Goal: Information Seeking & Learning: Learn about a topic

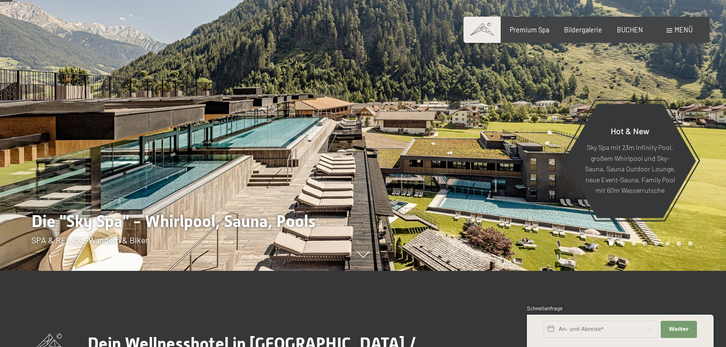
drag, startPoint x: 662, startPoint y: 28, endPoint x: 673, endPoint y: 27, distance: 10.5
click at [662, 27] on div "Buchen Anfragen Premium Spa Bildergalerie BUCHEN Menü DE IT EN Gutschein Bilder…" at bounding box center [586, 30] width 212 height 10
click at [678, 27] on span "Menü" at bounding box center [684, 30] width 18 height 8
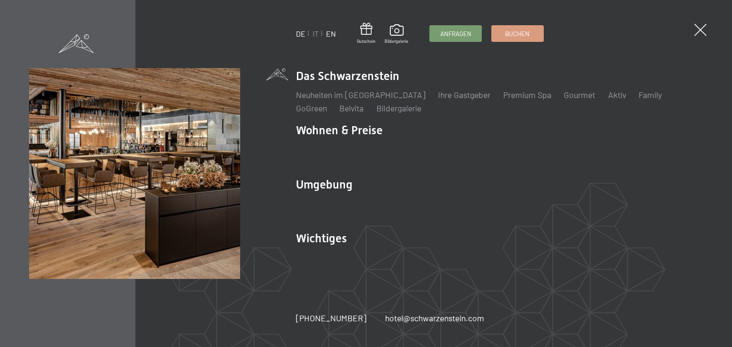
click at [328, 34] on link "EN" at bounding box center [331, 33] width 10 height 9
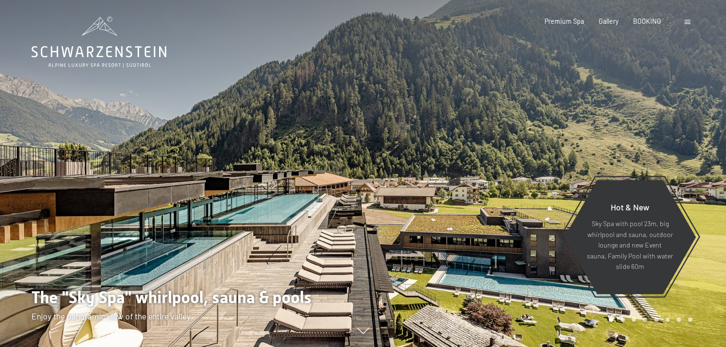
click at [692, 22] on div "Booking Enquiries Premium Spa Gallery BOOKING DE IT EN Vouchers Gallery Enquiri…" at bounding box center [603, 22] width 177 height 10
click at [691, 23] on div at bounding box center [689, 22] width 8 height 10
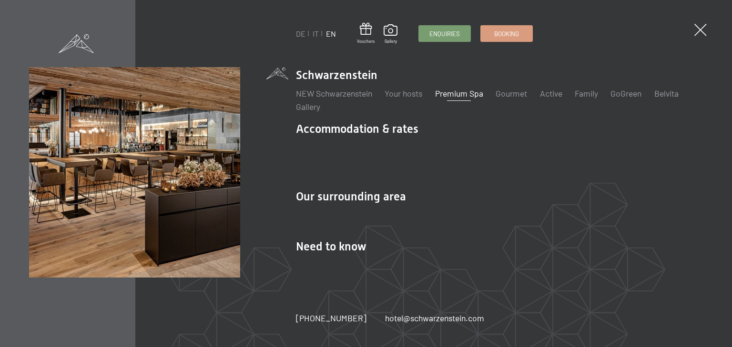
click at [455, 97] on link "Premium Spa" at bounding box center [459, 93] width 48 height 10
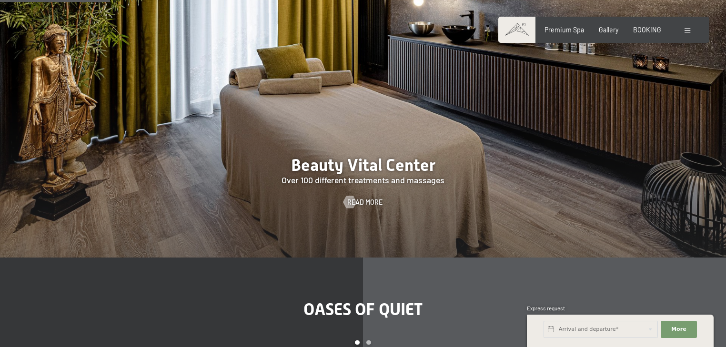
scroll to position [1105, 0]
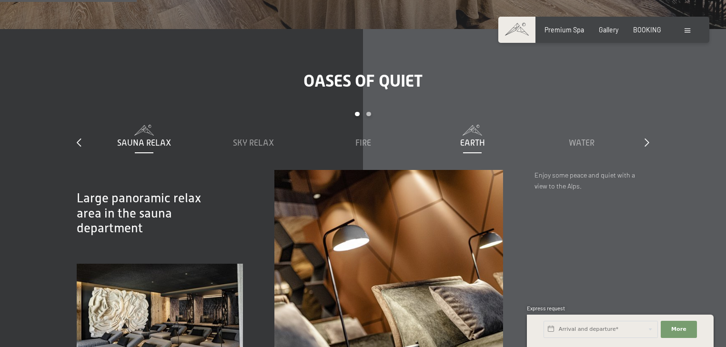
click at [472, 138] on span "Earth" at bounding box center [472, 143] width 25 height 10
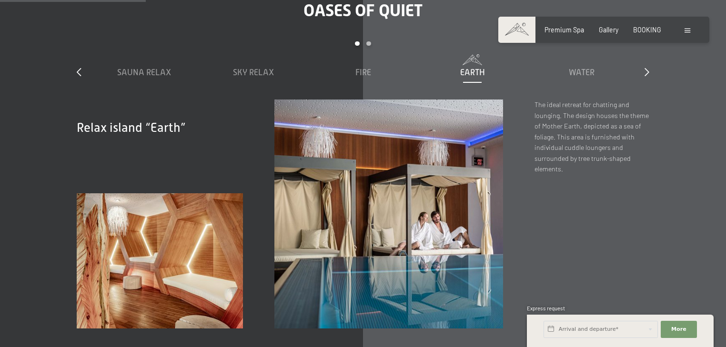
scroll to position [1182, 0]
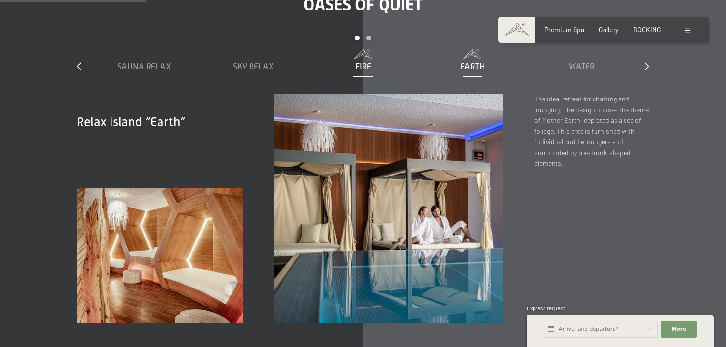
click at [362, 62] on span "Fire" at bounding box center [363, 67] width 16 height 10
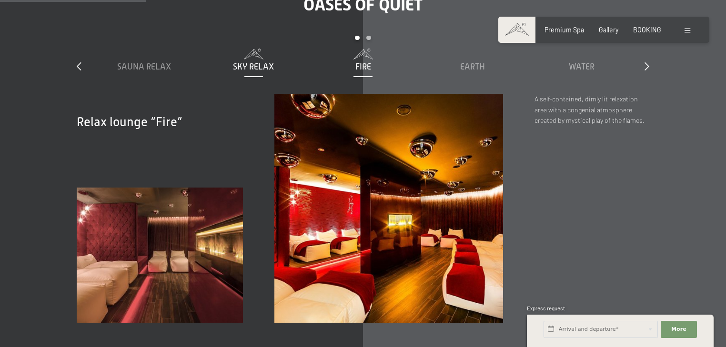
click at [251, 62] on span "Sky Relax" at bounding box center [253, 67] width 41 height 10
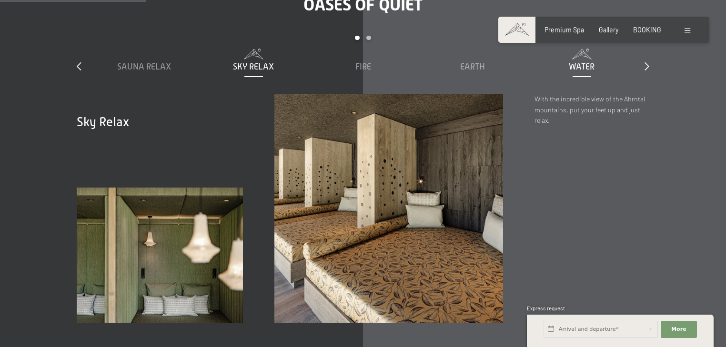
click at [577, 62] on span "Water" at bounding box center [582, 67] width 26 height 10
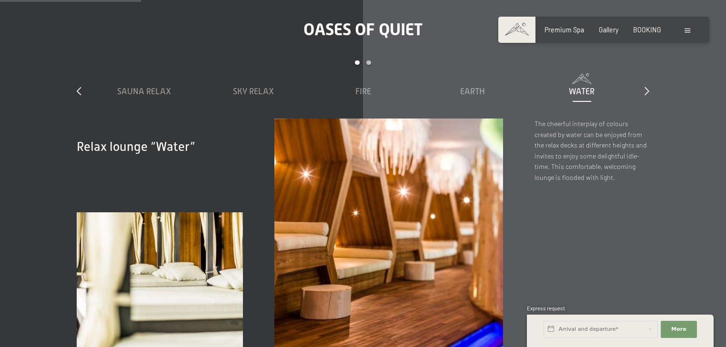
scroll to position [1144, 0]
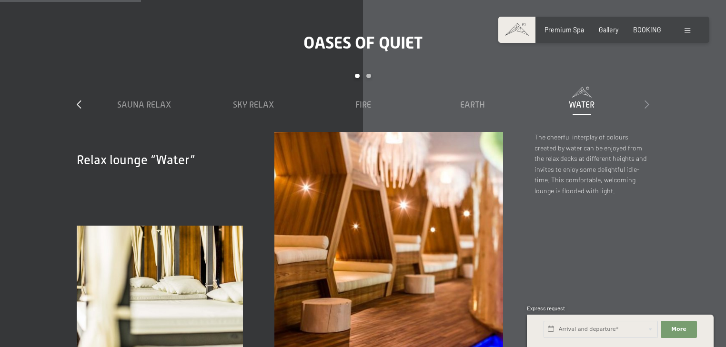
click at [649, 100] on icon at bounding box center [647, 104] width 5 height 9
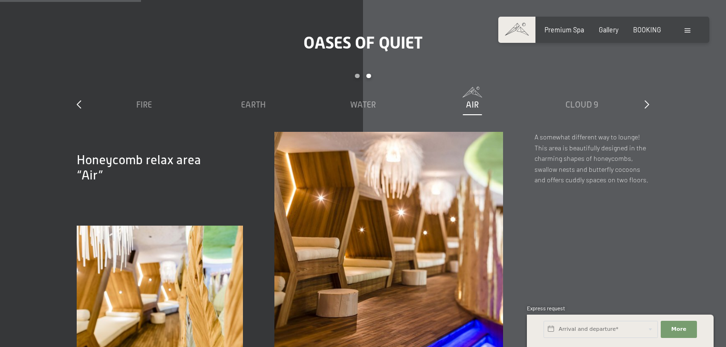
click at [467, 100] on span "Air" at bounding box center [472, 105] width 13 height 10
click at [575, 100] on span "Cloud 9" at bounding box center [582, 105] width 33 height 10
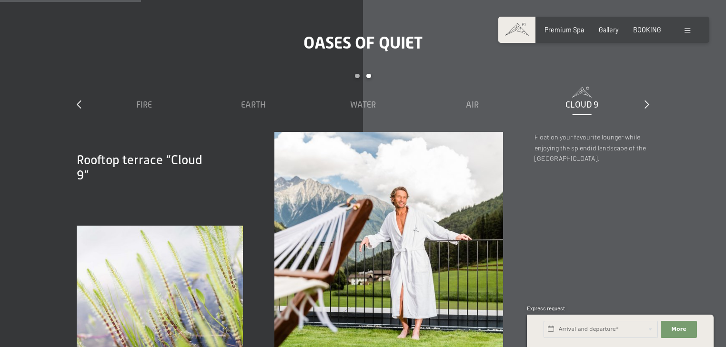
click at [643, 84] on div "slide 3 to 7 of 7 Sauna Relax Sky Relax Fire Earth Water Air Cloud 9" at bounding box center [363, 103] width 572 height 58
click at [646, 100] on icon at bounding box center [647, 104] width 5 height 9
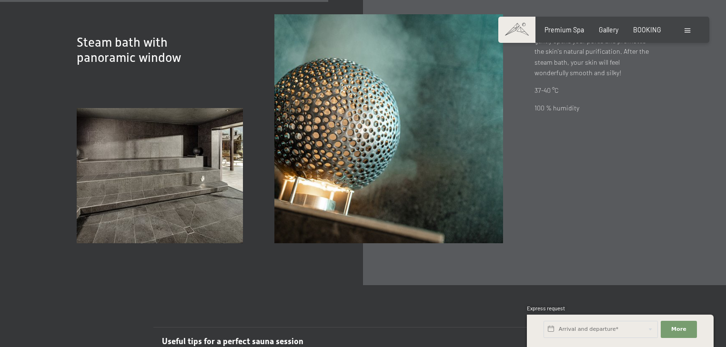
scroll to position [2614, 0]
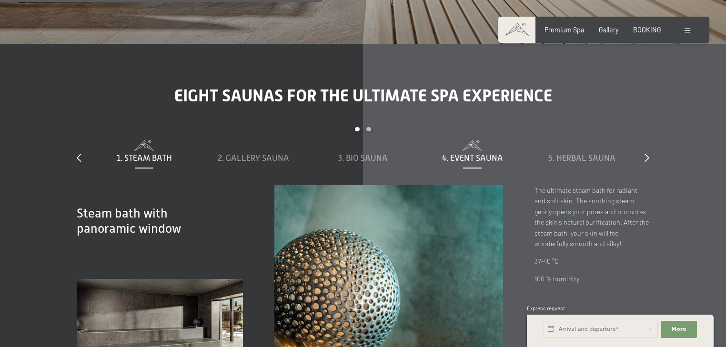
click at [474, 153] on span "4. Event sauna" at bounding box center [472, 158] width 61 height 10
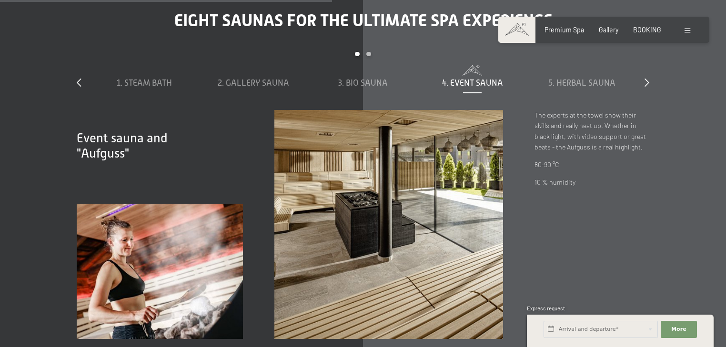
scroll to position [2691, 0]
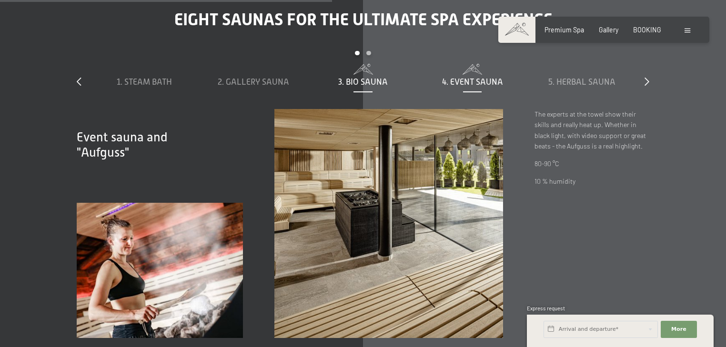
click at [360, 77] on span "3. Bio sauna" at bounding box center [363, 82] width 50 height 10
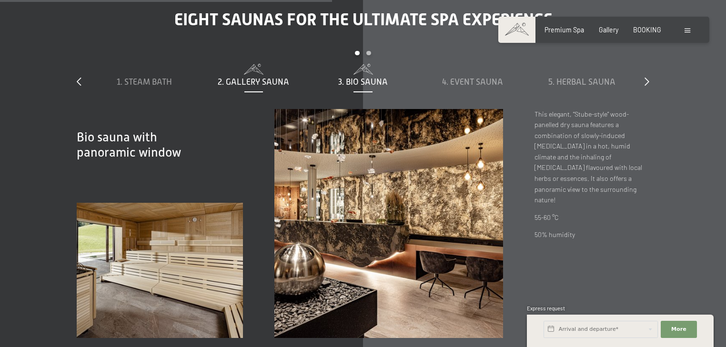
click at [282, 77] on span "2. Gallery sauna" at bounding box center [253, 82] width 71 height 10
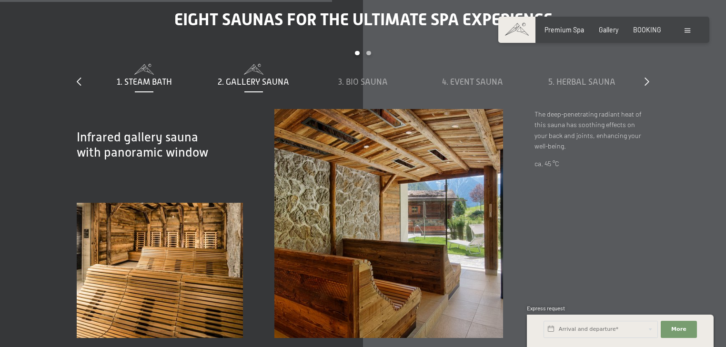
click at [152, 77] on span "1. Steam bath" at bounding box center [144, 82] width 55 height 10
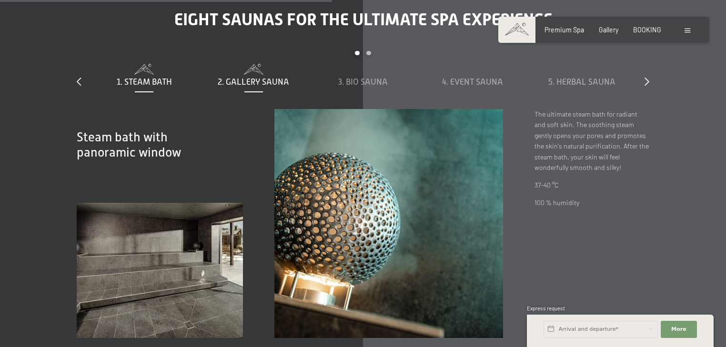
click at [261, 77] on span "2. Gallery sauna" at bounding box center [253, 82] width 71 height 10
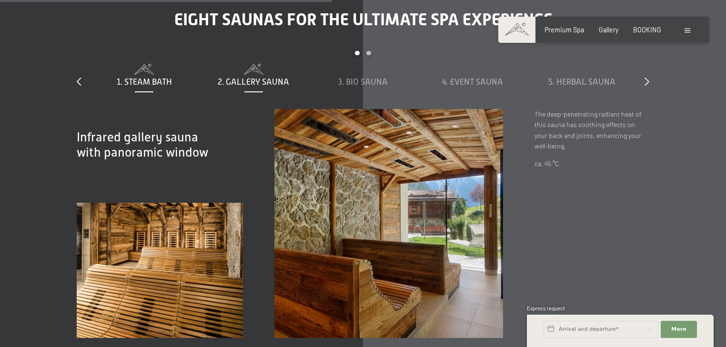
click at [155, 77] on span "1. Steam bath" at bounding box center [144, 82] width 55 height 10
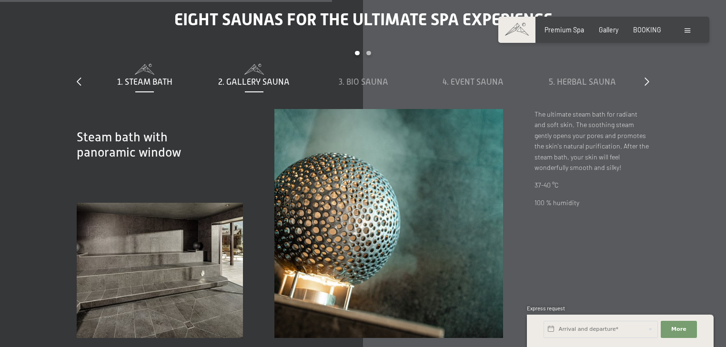
click at [236, 77] on span "2. Gallery sauna" at bounding box center [253, 82] width 71 height 10
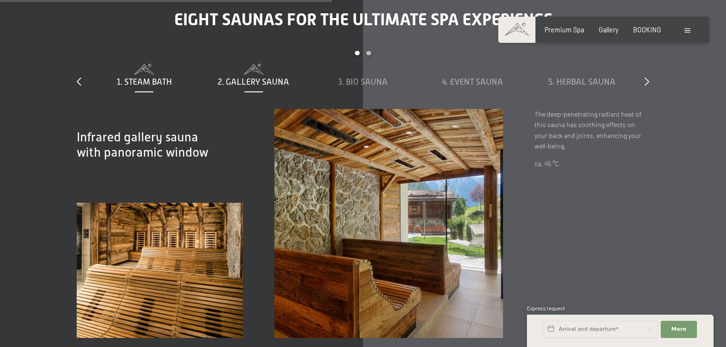
click at [145, 77] on span "1. Steam bath" at bounding box center [144, 82] width 55 height 10
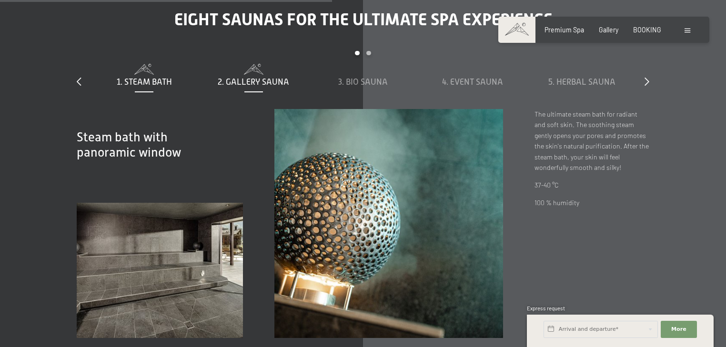
click at [265, 77] on span "2. Gallery sauna" at bounding box center [253, 82] width 71 height 10
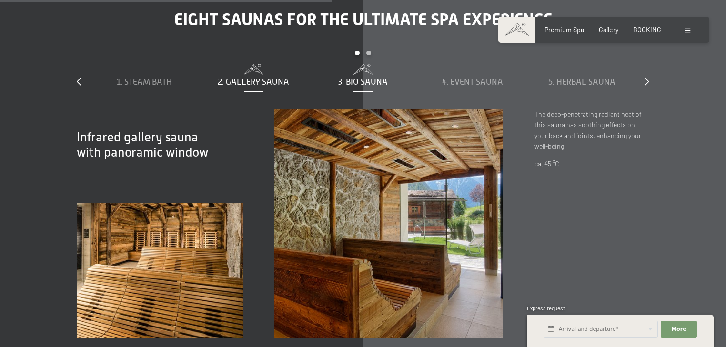
click at [348, 77] on span "3. Bio sauna" at bounding box center [363, 82] width 50 height 10
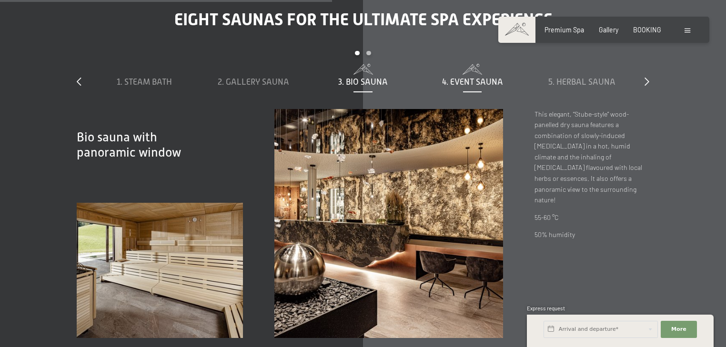
click at [466, 77] on span "4. Event sauna" at bounding box center [472, 82] width 61 height 10
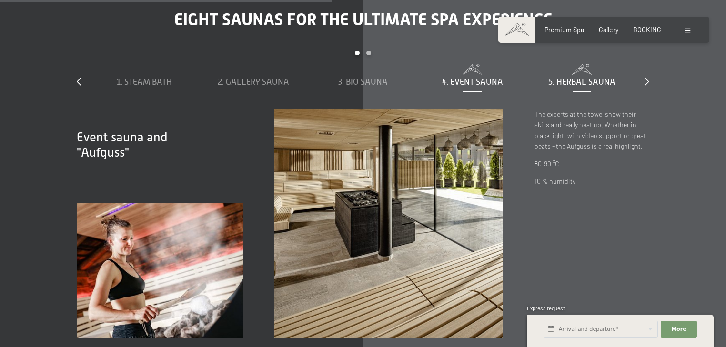
click at [571, 77] on span "5. Herbal sauna" at bounding box center [581, 82] width 67 height 10
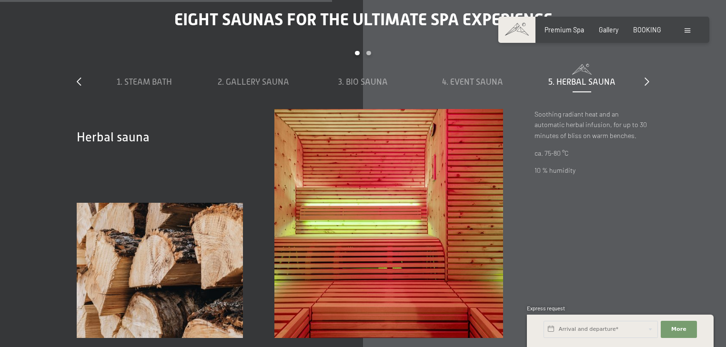
click at [640, 58] on div "slide 1 to 5 of 8 1. Steam bath 2. Gallery sauna 3. Bio sauna 4. Event sauna 5.…" at bounding box center [363, 80] width 572 height 58
click at [647, 77] on icon at bounding box center [647, 81] width 5 height 9
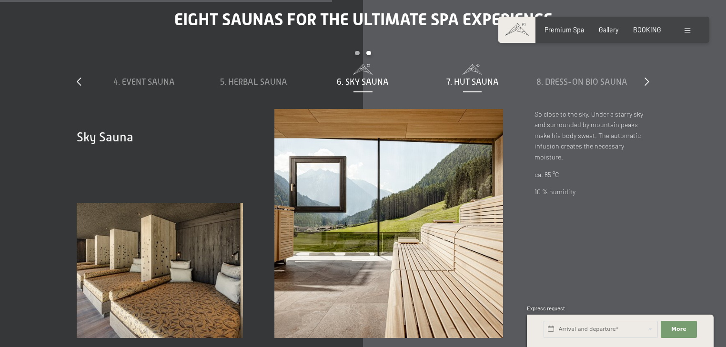
click at [467, 77] on span "7. Hut sauna" at bounding box center [472, 82] width 52 height 10
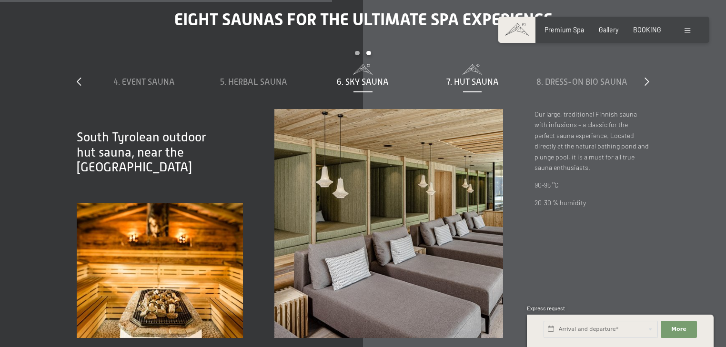
drag, startPoint x: 364, startPoint y: 65, endPoint x: 374, endPoint y: 65, distance: 9.5
click at [364, 77] on span "6. Sky Sauna" at bounding box center [363, 82] width 52 height 10
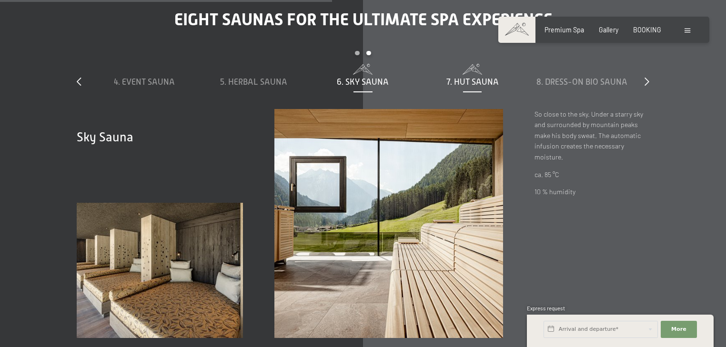
click at [478, 77] on span "7. Hut sauna" at bounding box center [472, 82] width 52 height 10
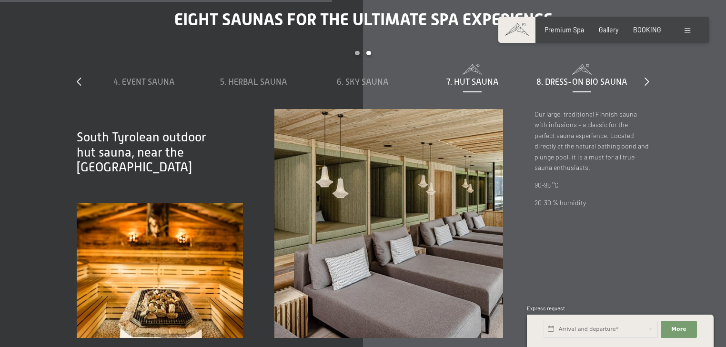
click at [568, 77] on span "8. Dress-on bio sauna" at bounding box center [581, 82] width 91 height 10
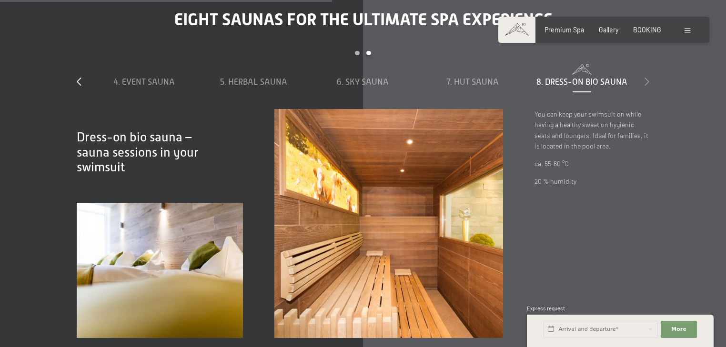
click at [648, 77] on icon at bounding box center [647, 81] width 5 height 9
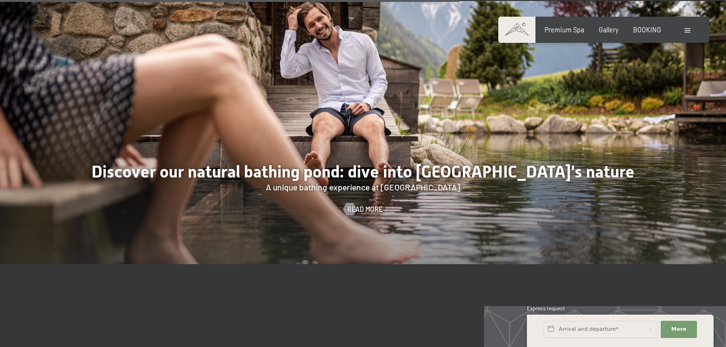
scroll to position [2996, 0]
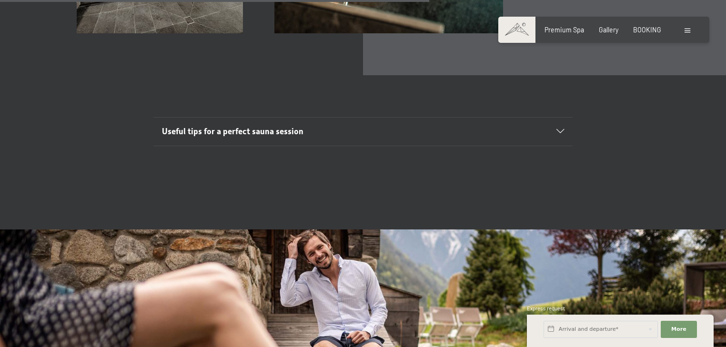
click at [563, 33] on div "Premium Spa Gallery BOOKING" at bounding box center [595, 30] width 161 height 10
click at [614, 29] on span "Gallery" at bounding box center [609, 28] width 20 height 8
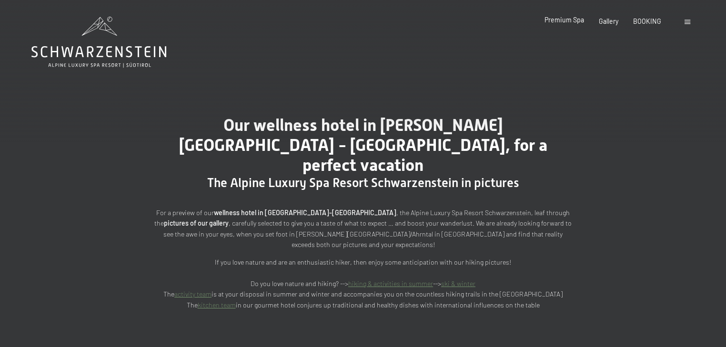
click at [565, 23] on span "Premium Spa" at bounding box center [565, 20] width 40 height 8
drag, startPoint x: 562, startPoint y: 20, endPoint x: 541, endPoint y: 1, distance: 27.7
click at [562, 20] on span "Premium Spa" at bounding box center [565, 21] width 40 height 8
click at [687, 23] on span at bounding box center [688, 22] width 6 height 4
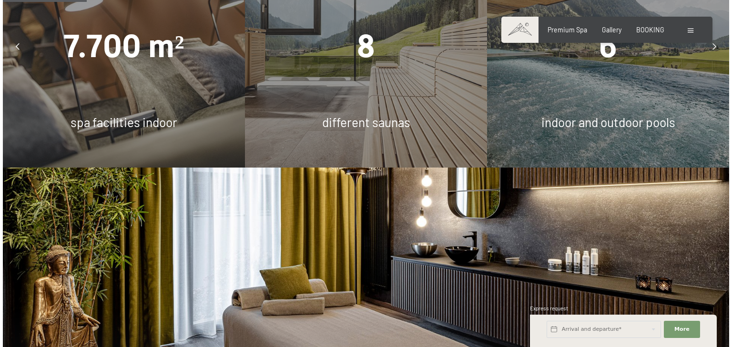
scroll to position [648, 0]
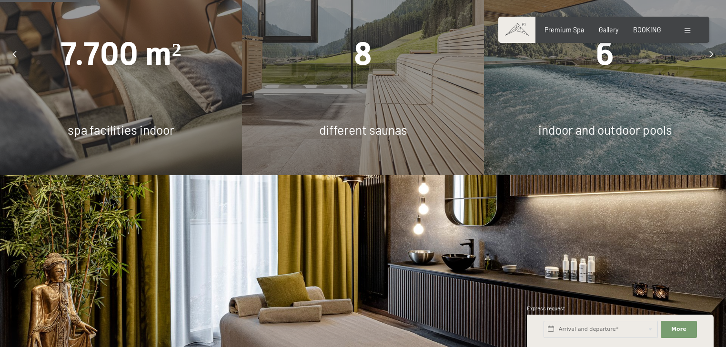
click at [686, 28] on div at bounding box center [689, 30] width 8 height 10
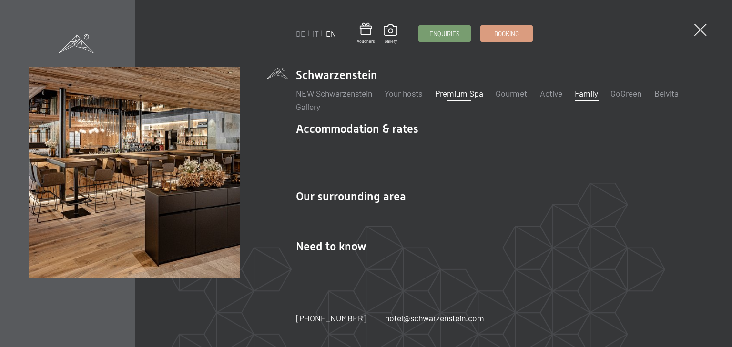
click at [596, 94] on link "Family" at bounding box center [586, 93] width 23 height 10
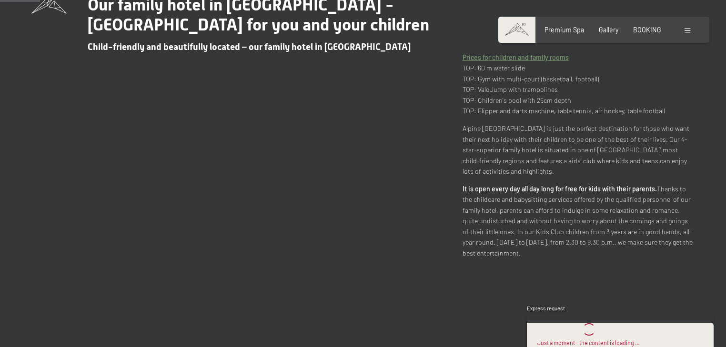
scroll to position [381, 0]
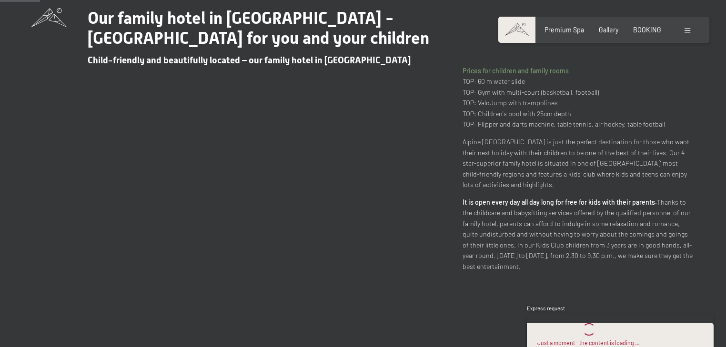
drag, startPoint x: 483, startPoint y: 106, endPoint x: 569, endPoint y: 107, distance: 86.2
click at [569, 107] on p "Prices for children and family rooms TOP: 60 m water slide TOP: Gym with multi-…" at bounding box center [579, 98] width 232 height 64
click at [574, 159] on p "Alpine [GEOGRAPHIC_DATA] is just the perfect destination for those who want the…" at bounding box center [579, 164] width 232 height 54
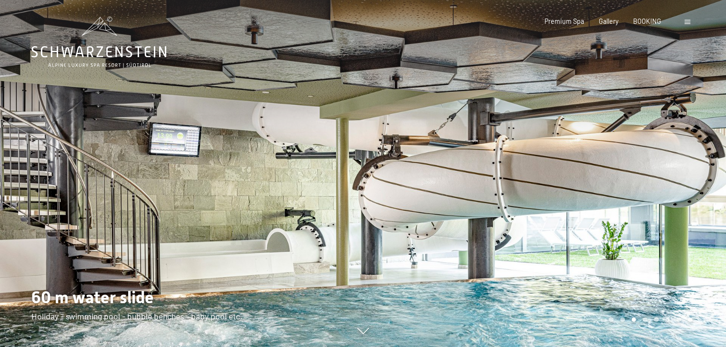
scroll to position [0, 0]
click at [678, 176] on div at bounding box center [544, 173] width 363 height 347
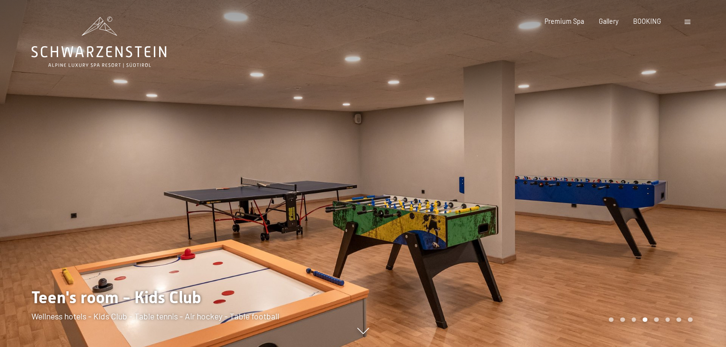
click at [678, 176] on div at bounding box center [544, 173] width 363 height 347
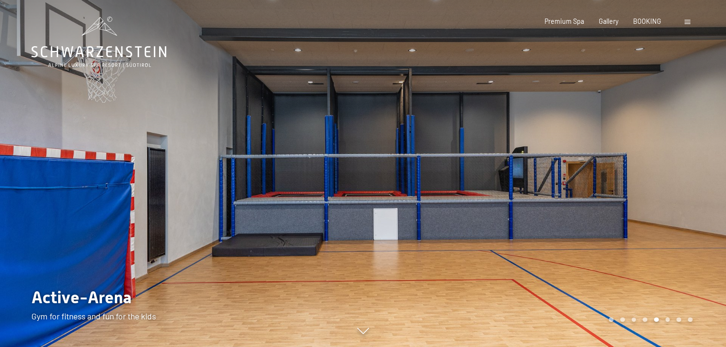
click at [53, 183] on div at bounding box center [181, 173] width 363 height 347
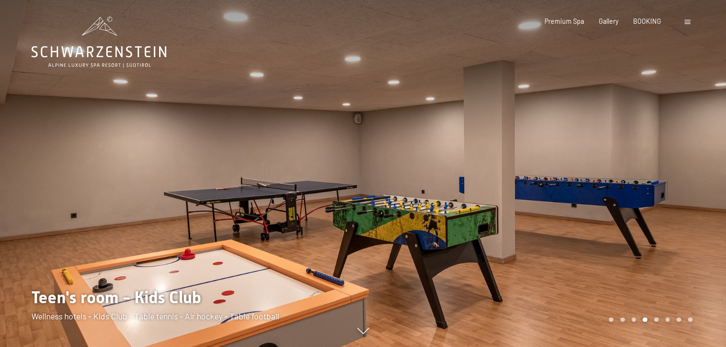
click at [37, 175] on div at bounding box center [181, 173] width 363 height 347
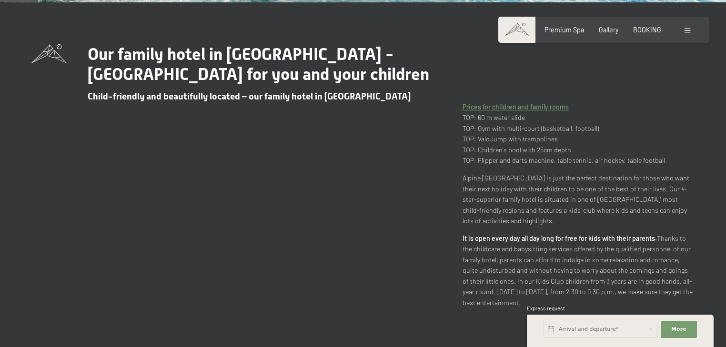
scroll to position [343, 0]
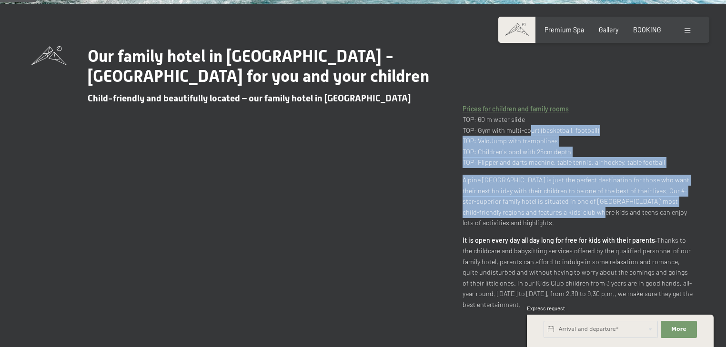
drag, startPoint x: 525, startPoint y: 131, endPoint x: 553, endPoint y: 219, distance: 92.1
click at [553, 218] on div "Prices for children and family rooms TOP: 60 m water slide TOP: Gym with multi-…" at bounding box center [579, 207] width 232 height 206
click at [553, 219] on p "Alpine [GEOGRAPHIC_DATA] is just the perfect destination for those who want the…" at bounding box center [579, 202] width 232 height 54
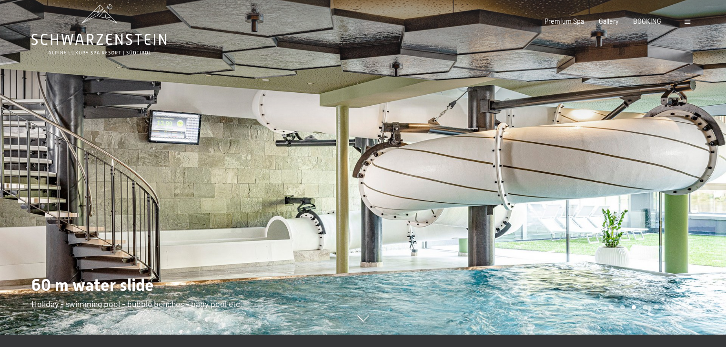
scroll to position [0, 0]
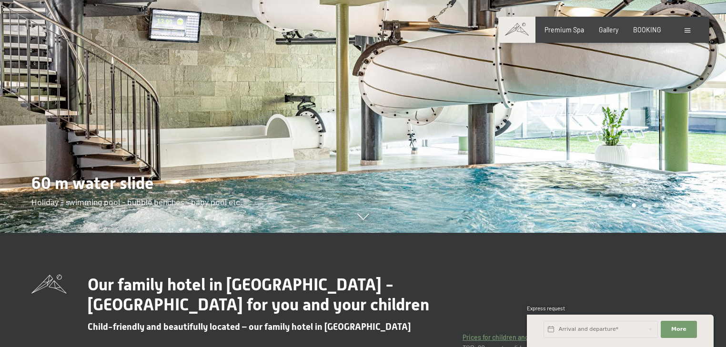
click at [603, 100] on div at bounding box center [544, 59] width 363 height 347
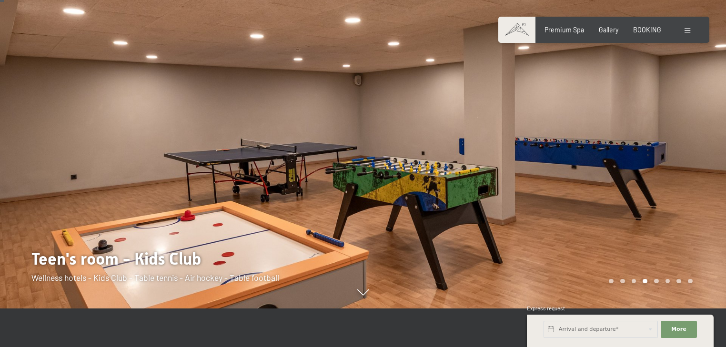
scroll to position [38, 0]
click at [667, 169] on div at bounding box center [544, 135] width 363 height 347
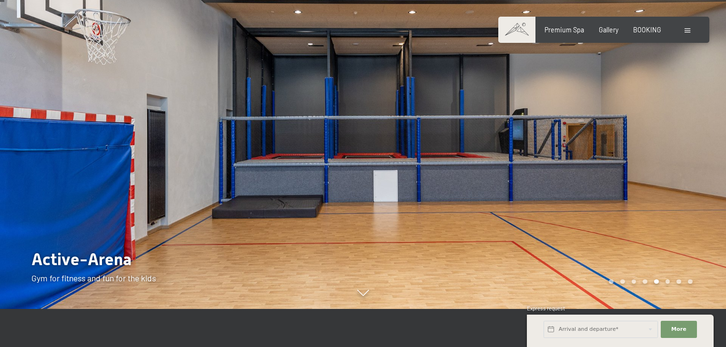
click at [667, 169] on div at bounding box center [544, 135] width 363 height 347
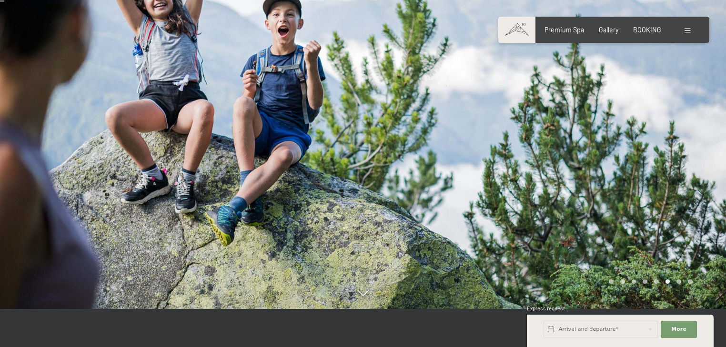
click at [667, 169] on div at bounding box center [544, 135] width 363 height 347
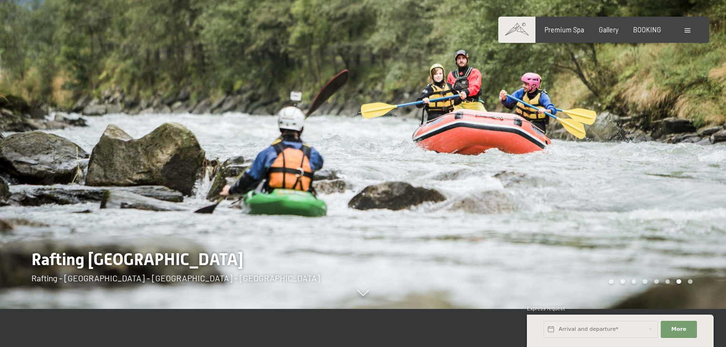
click at [667, 169] on div at bounding box center [544, 135] width 363 height 347
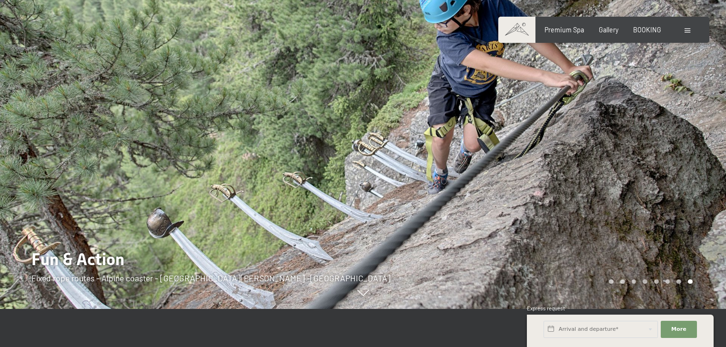
click at [667, 169] on div at bounding box center [544, 135] width 363 height 347
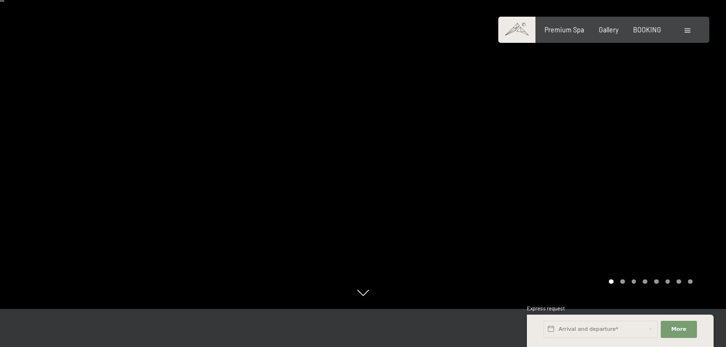
click at [701, 133] on div at bounding box center [544, 135] width 363 height 347
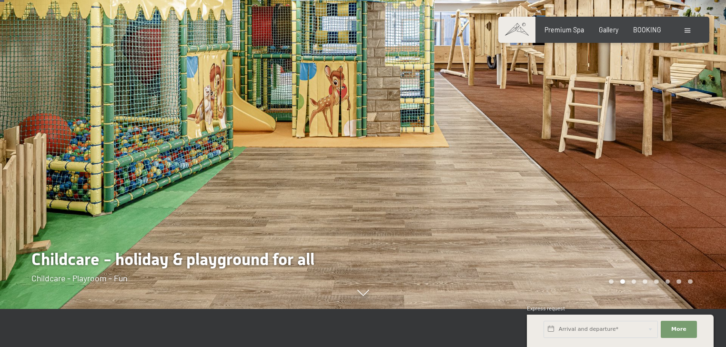
click at [701, 133] on div at bounding box center [544, 135] width 363 height 347
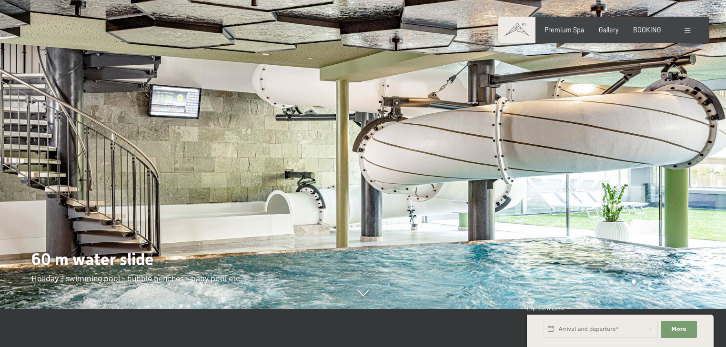
click at [701, 133] on div at bounding box center [544, 135] width 363 height 347
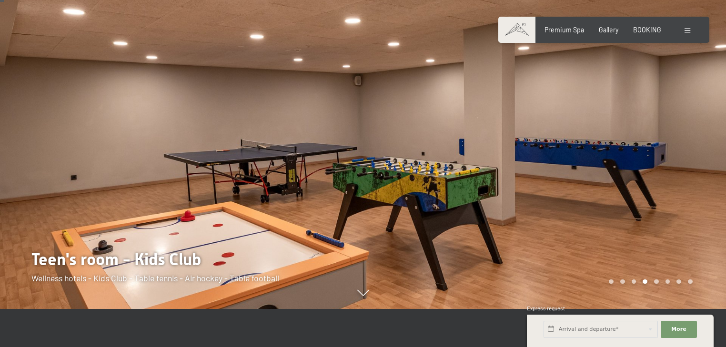
click at [701, 133] on div at bounding box center [544, 135] width 363 height 347
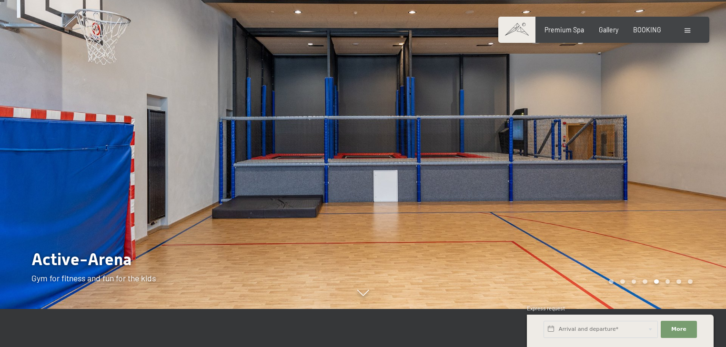
click at [701, 133] on div at bounding box center [544, 135] width 363 height 347
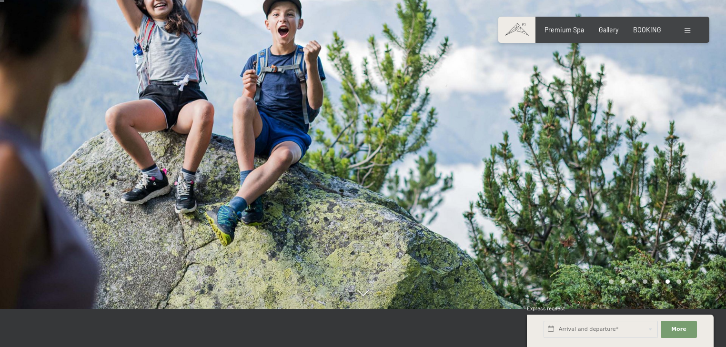
click at [701, 133] on div at bounding box center [544, 135] width 363 height 347
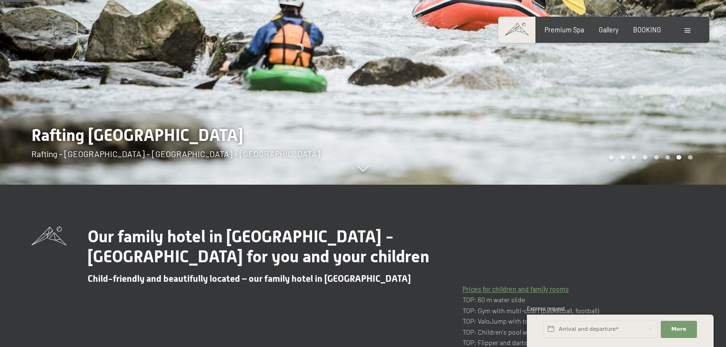
scroll to position [343, 0]
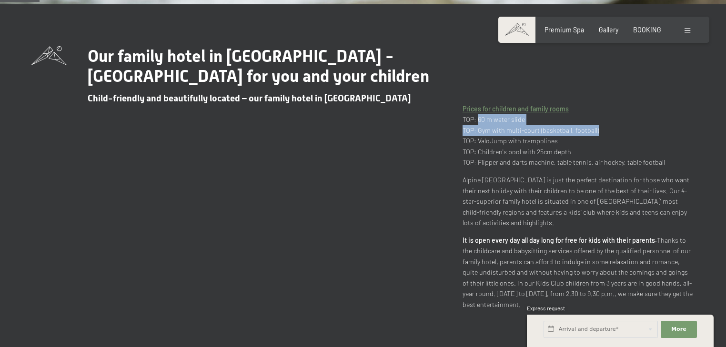
drag, startPoint x: 476, startPoint y: 121, endPoint x: 595, endPoint y: 126, distance: 119.7
click at [595, 126] on p "Prices for children and family rooms TOP: 60 m water slide TOP: Gym with multi-…" at bounding box center [579, 136] width 232 height 64
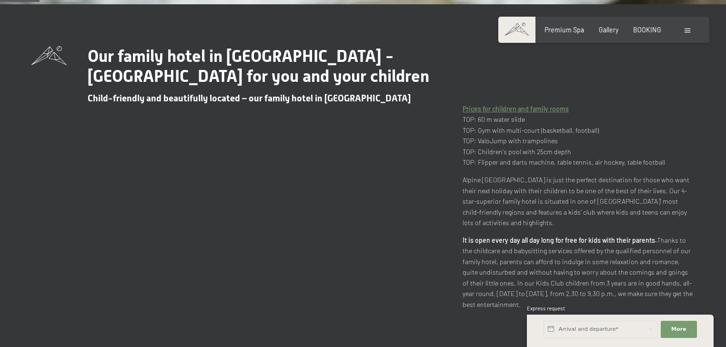
click at [636, 177] on p "Alpine [GEOGRAPHIC_DATA] is just the perfect destination for those who want the…" at bounding box center [579, 202] width 232 height 54
drag, startPoint x: 466, startPoint y: 146, endPoint x: 586, endPoint y: 146, distance: 120.1
click at [586, 146] on p "Prices for children and family rooms TOP: 60 m water slide TOP: Gym with multi-…" at bounding box center [579, 136] width 232 height 64
drag, startPoint x: 467, startPoint y: 143, endPoint x: 536, endPoint y: 143, distance: 68.6
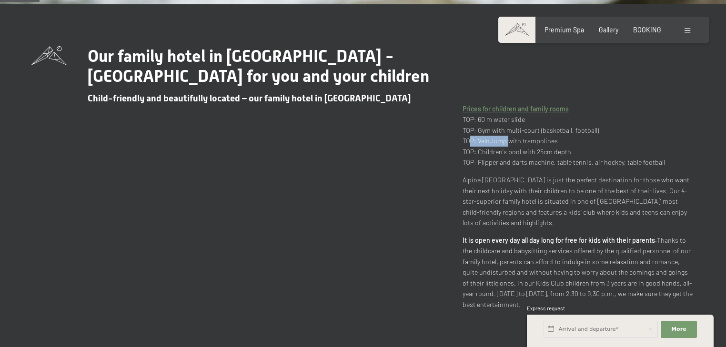
click at [536, 143] on p "Prices for children and family rooms TOP: 60 m water slide TOP: Gym with multi-…" at bounding box center [579, 136] width 232 height 64
drag, startPoint x: 471, startPoint y: 151, endPoint x: 568, endPoint y: 152, distance: 96.7
click at [568, 152] on p "Prices for children and family rooms TOP: 60 m water slide TOP: Gym with multi-…" at bounding box center [579, 136] width 232 height 64
drag, startPoint x: 489, startPoint y: 170, endPoint x: 633, endPoint y: 164, distance: 144.0
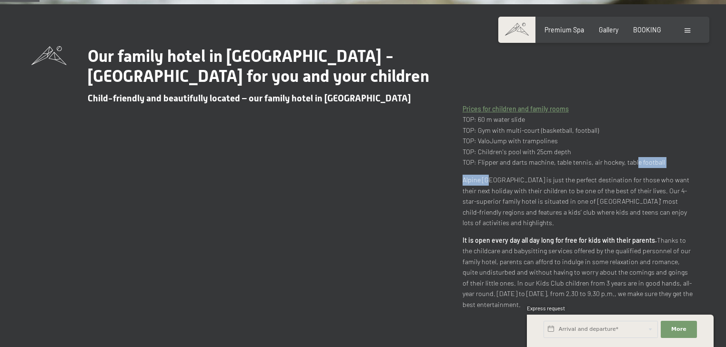
click at [633, 164] on div "Prices for children and family rooms TOP: 60 m water slide TOP: Gym with multi-…" at bounding box center [579, 207] width 232 height 206
click at [631, 164] on p "Prices for children and family rooms TOP: 60 m water slide TOP: Gym with multi-…" at bounding box center [579, 136] width 232 height 64
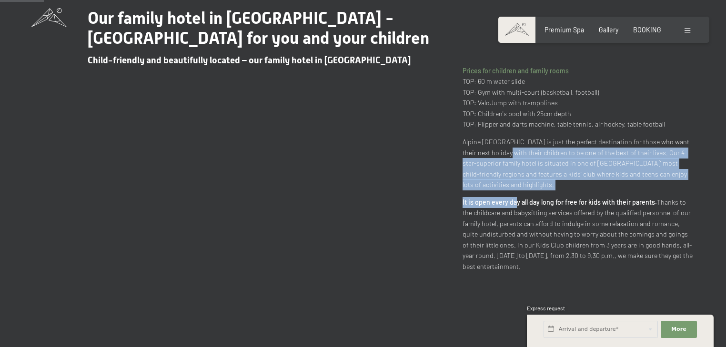
drag, startPoint x: 500, startPoint y: 150, endPoint x: 516, endPoint y: 205, distance: 57.5
click at [516, 205] on div "Prices for children and family rooms TOP: 60 m water slide TOP: Gym with multi-…" at bounding box center [579, 169] width 232 height 206
click at [516, 205] on strong "It is open every day all day long for free for kids with their parents." at bounding box center [560, 202] width 194 height 8
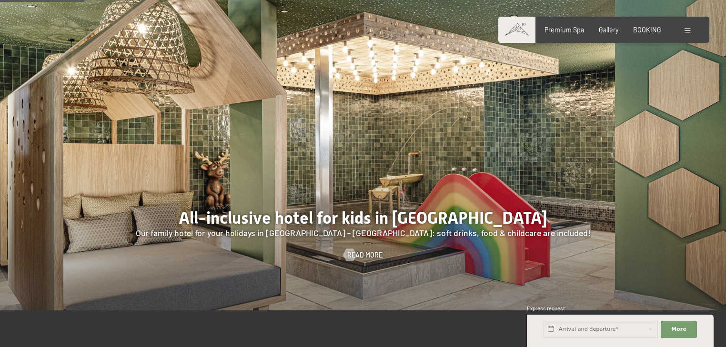
scroll to position [724, 0]
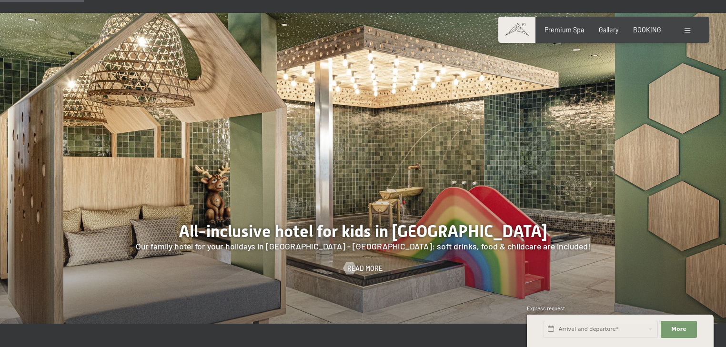
drag, startPoint x: 626, startPoint y: 202, endPoint x: 404, endPoint y: 274, distance: 233.5
click at [416, 204] on div at bounding box center [363, 168] width 726 height 311
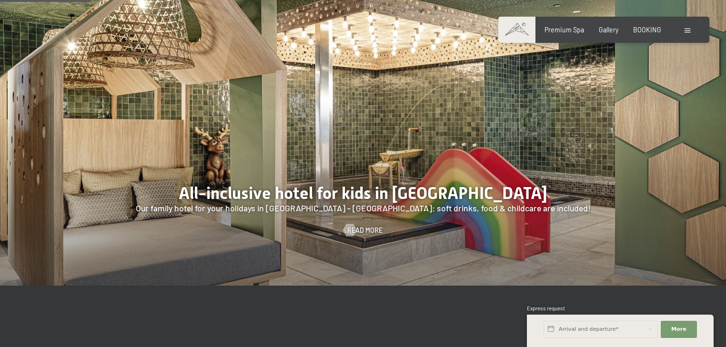
scroll to position [953, 0]
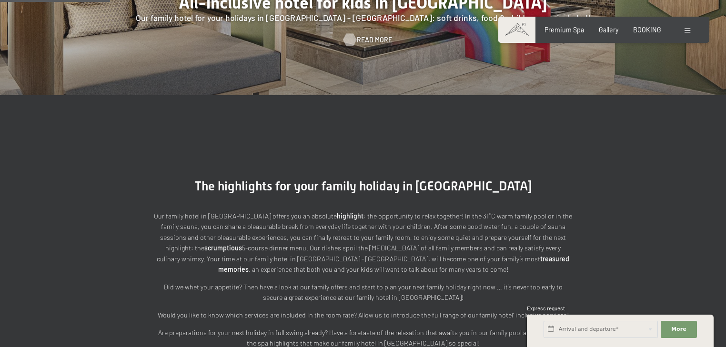
click at [353, 39] on div at bounding box center [349, 40] width 7 height 12
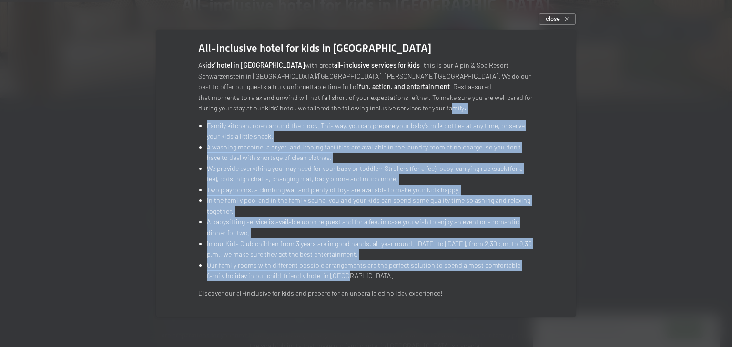
drag, startPoint x: 278, startPoint y: 113, endPoint x: 318, endPoint y: 283, distance: 174.2
click at [318, 284] on div "A kids’ hotel in [GEOGRAPHIC_DATA] with great all-inclusive services for kids :…" at bounding box center [365, 179] width 335 height 239
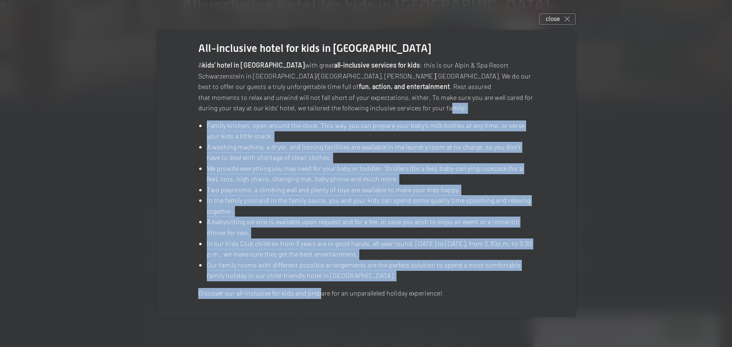
click at [318, 283] on div "A kids’ hotel in [GEOGRAPHIC_DATA] with great all-inclusive services for kids :…" at bounding box center [365, 179] width 335 height 239
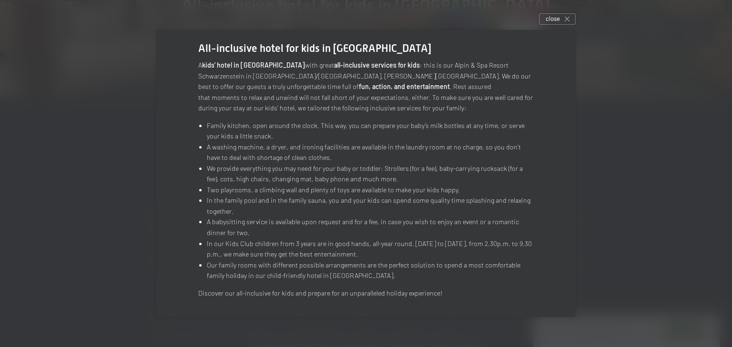
click at [714, 171] on div at bounding box center [366, 173] width 732 height 347
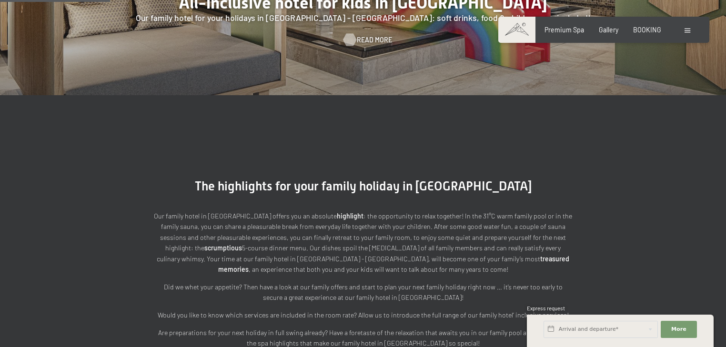
click at [356, 38] on div "Read more" at bounding box center [364, 40] width 40 height 10
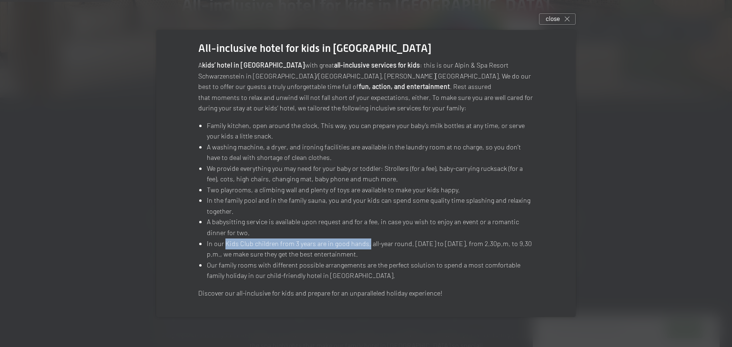
drag, startPoint x: 222, startPoint y: 245, endPoint x: 363, endPoint y: 246, distance: 141.0
click at [363, 246] on li "In our Kids Club children from 3 years are in good hands, all-year round. [DATE…" at bounding box center [370, 249] width 327 height 21
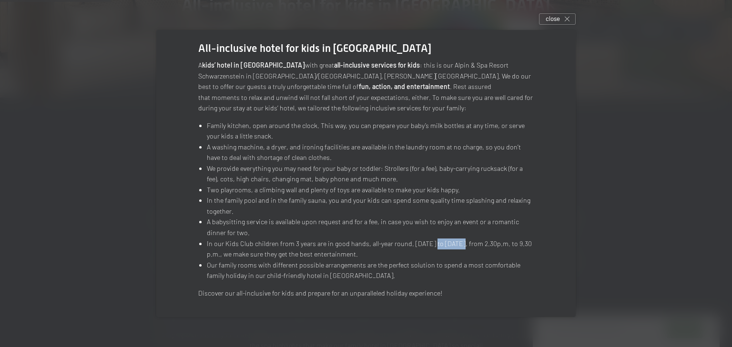
drag, startPoint x: 430, startPoint y: 245, endPoint x: 460, endPoint y: 245, distance: 30.0
click at [460, 245] on li "In our Kids Club children from 3 years are in good hands, all-year round. [DATE…" at bounding box center [370, 249] width 327 height 21
click at [459, 245] on li "In our Kids Club children from 3 years are in good hands, all-year round. [DATE…" at bounding box center [370, 249] width 327 height 21
click at [432, 242] on li "In our Kids Club children from 3 years are in good hands, all-year round. [DATE…" at bounding box center [370, 249] width 327 height 21
drag, startPoint x: 425, startPoint y: 245, endPoint x: 448, endPoint y: 246, distance: 22.9
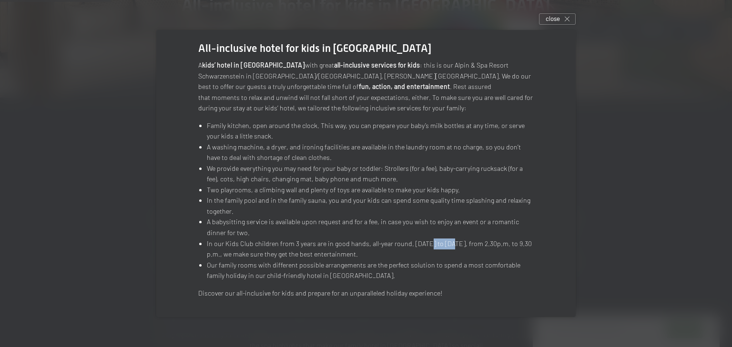
click at [448, 246] on li "In our Kids Club children from 3 years are in good hands, all-year round. [DATE…" at bounding box center [370, 249] width 327 height 21
click at [450, 246] on li "In our Kids Club children from 3 years are in good hands, all-year round. [DATE…" at bounding box center [370, 249] width 327 height 21
drag, startPoint x: 219, startPoint y: 254, endPoint x: 382, endPoint y: 254, distance: 162.5
click at [382, 254] on li "In our Kids Club children from 3 years are in good hands, all-year round. [DATE…" at bounding box center [370, 249] width 327 height 21
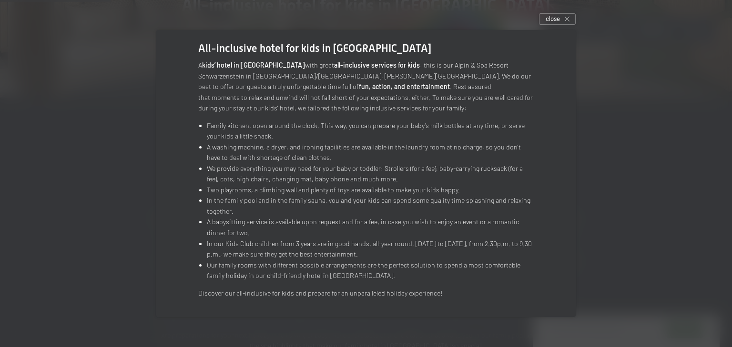
click at [726, 179] on div at bounding box center [366, 173] width 732 height 347
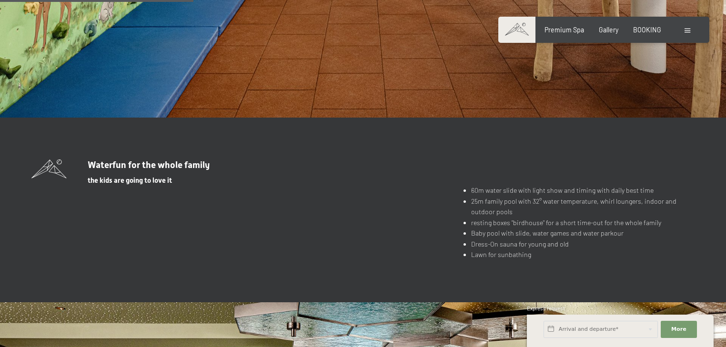
scroll to position [1677, 0]
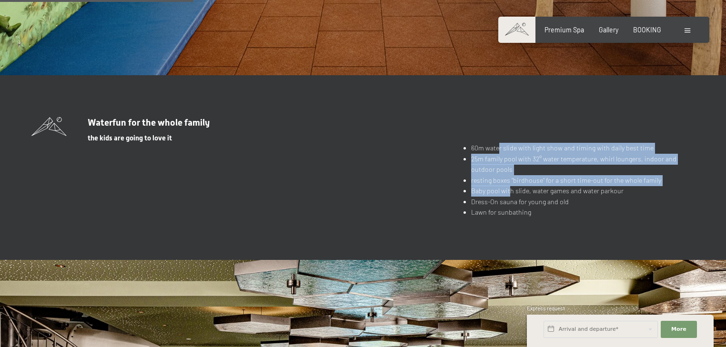
drag, startPoint x: 499, startPoint y: 146, endPoint x: 509, endPoint y: 194, distance: 49.5
click at [509, 194] on ul "60m water slide with light show and timing with daily best time 25m family pool…" at bounding box center [579, 180] width 232 height 75
click at [509, 194] on li "Baby pool with slide, water games and water parkour" at bounding box center [582, 191] width 223 height 11
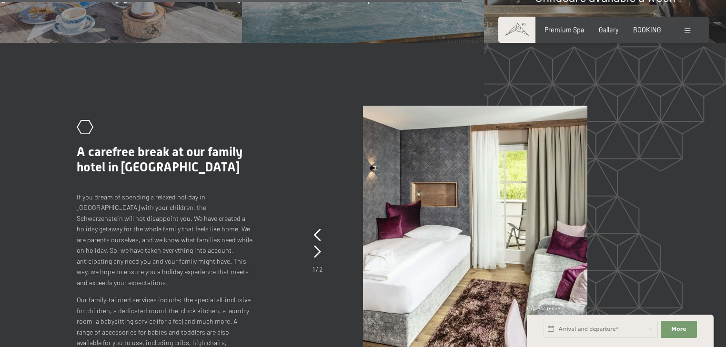
scroll to position [4002, 0]
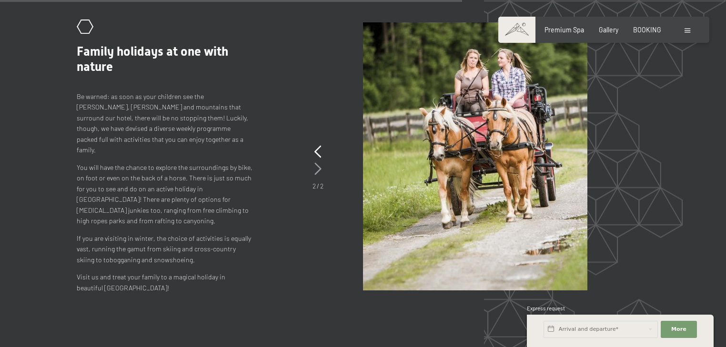
click at [316, 167] on icon at bounding box center [317, 169] width 7 height 12
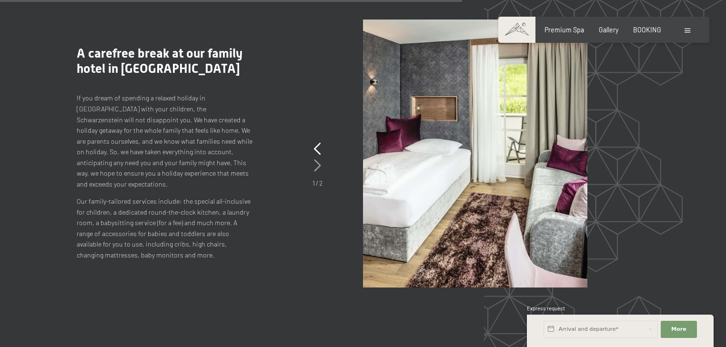
click at [316, 167] on icon at bounding box center [317, 166] width 7 height 12
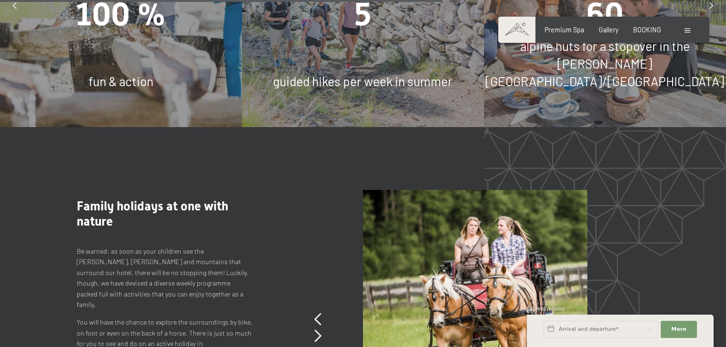
scroll to position [3926, 0]
